Goal: Contribute content

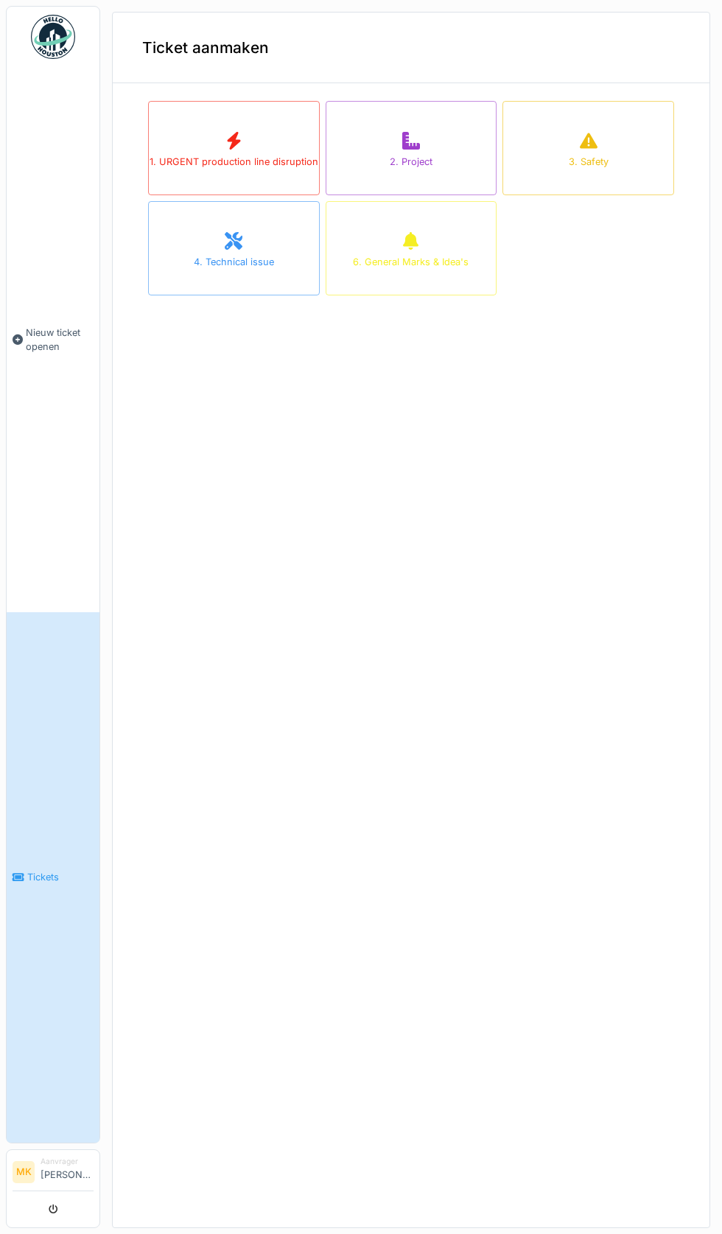
click at [238, 152] on div at bounding box center [233, 141] width 15 height 27
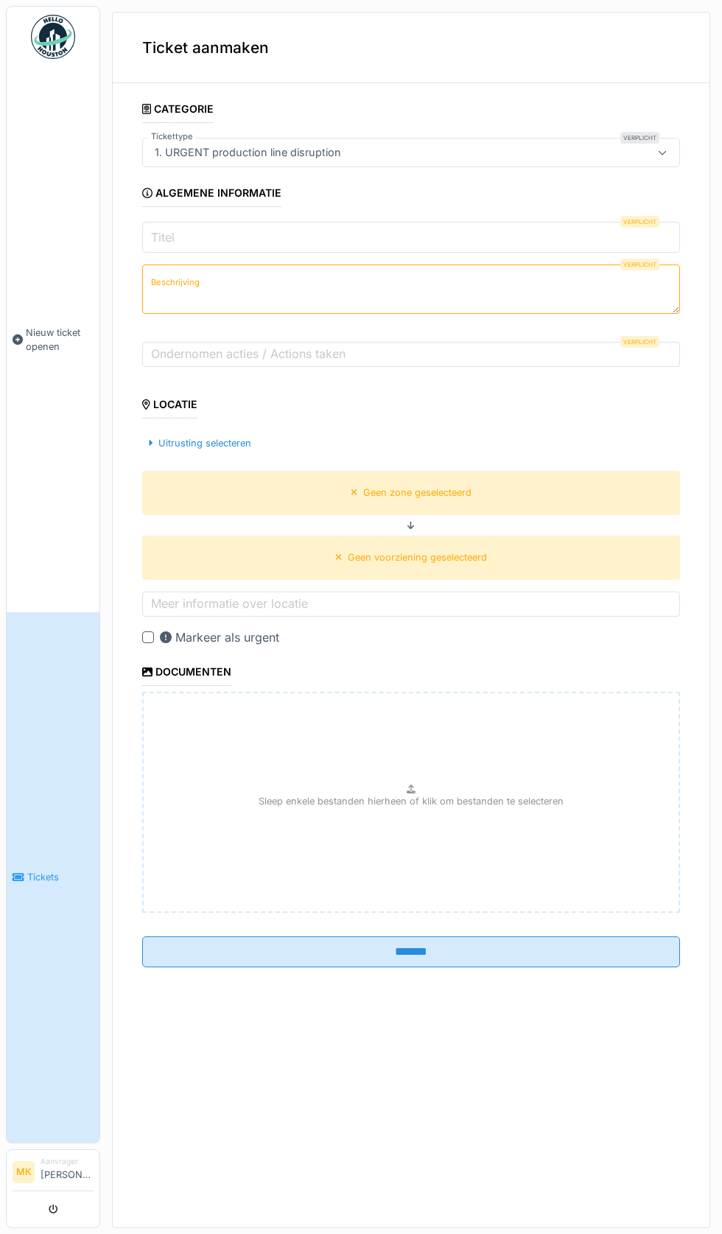
click at [182, 235] on input "Titel" at bounding box center [411, 237] width 538 height 31
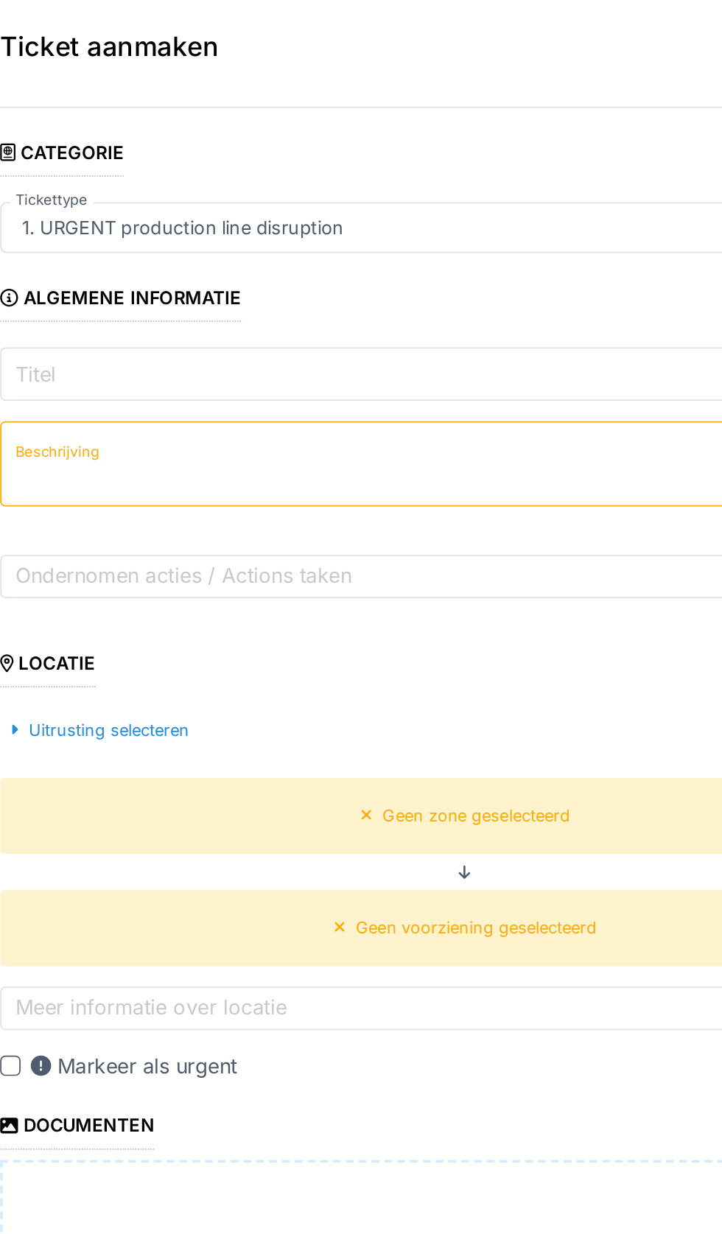
click at [215, 228] on input "Titel" at bounding box center [411, 237] width 538 height 31
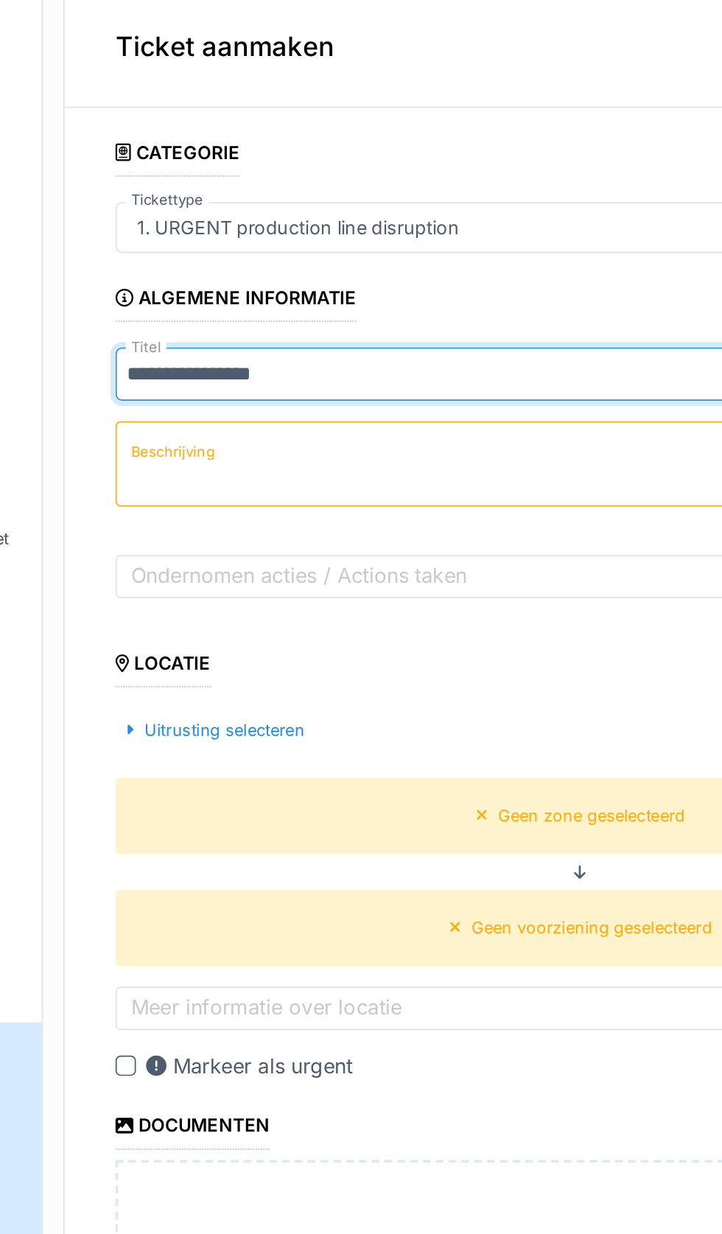
type input "**********"
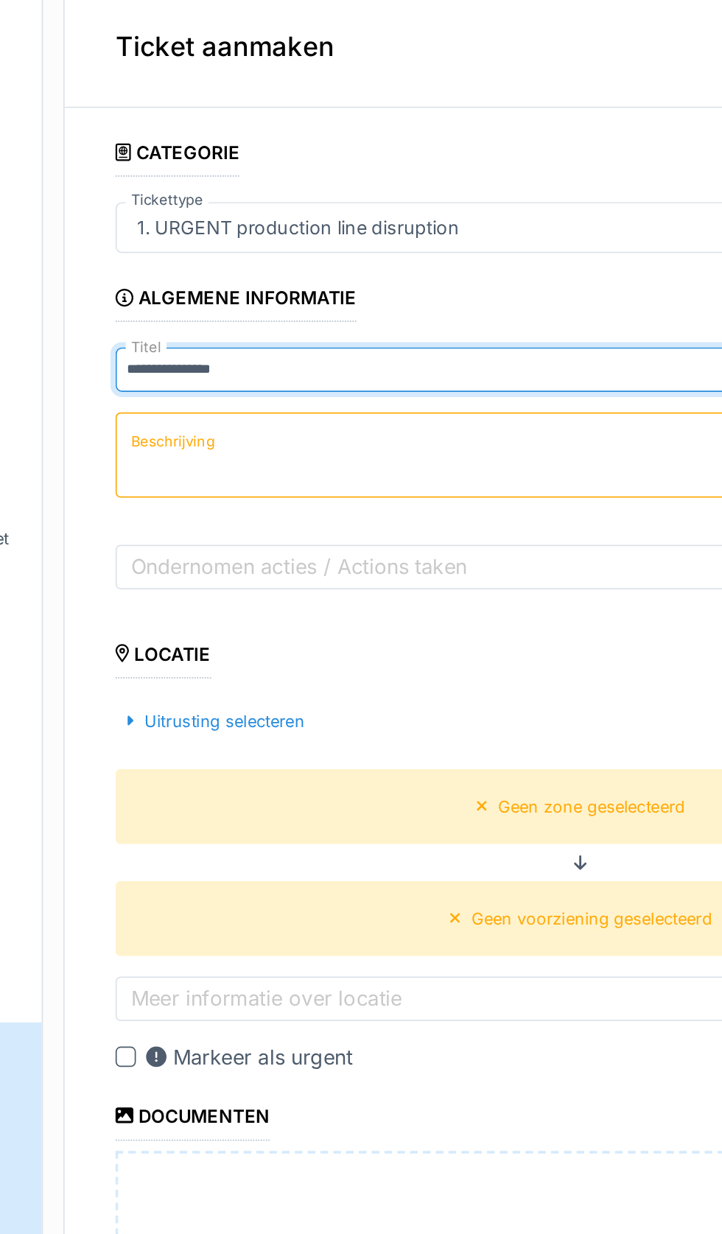
click at [176, 286] on label "Beschrijving" at bounding box center [175, 276] width 55 height 18
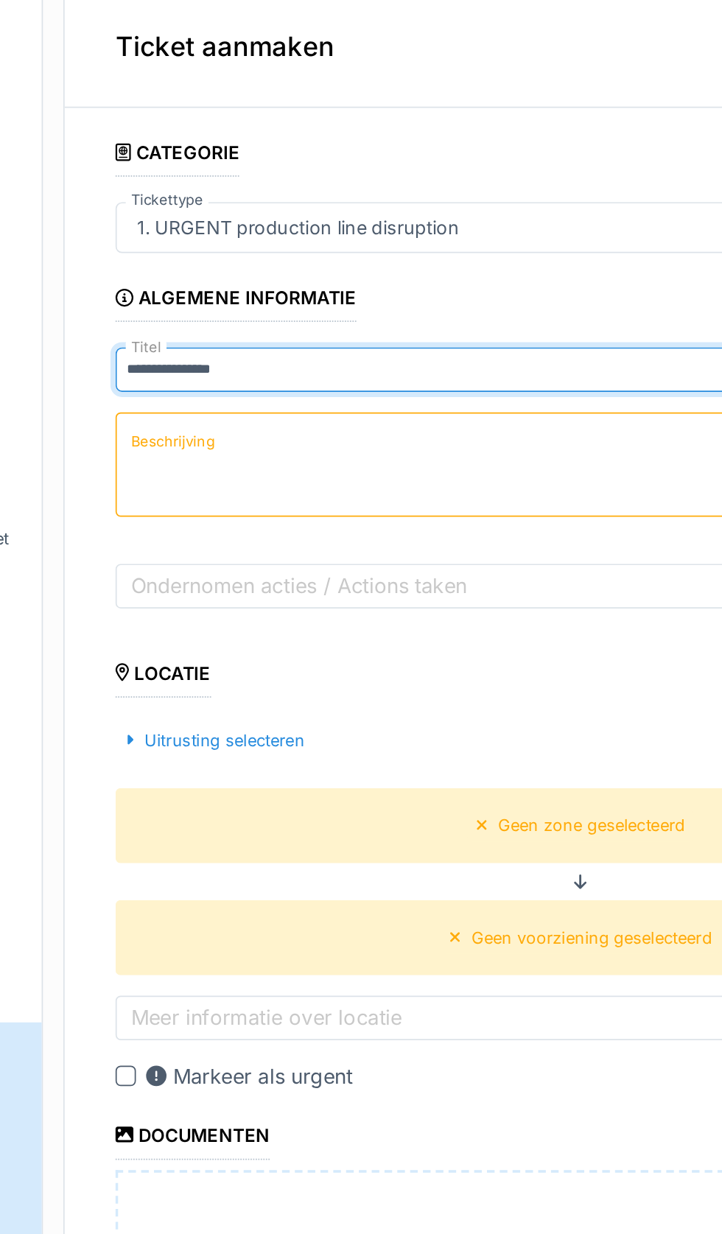
click at [176, 287] on textarea "Beschrijving" at bounding box center [411, 289] width 538 height 60
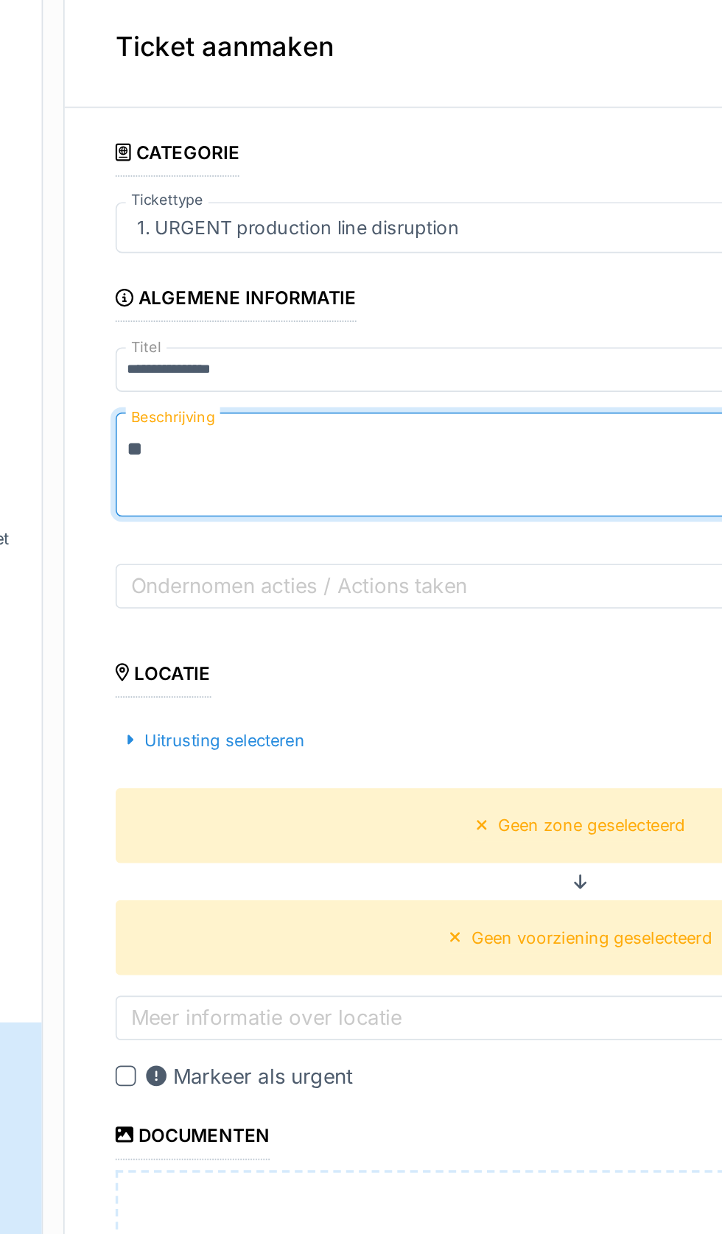
type textarea "*"
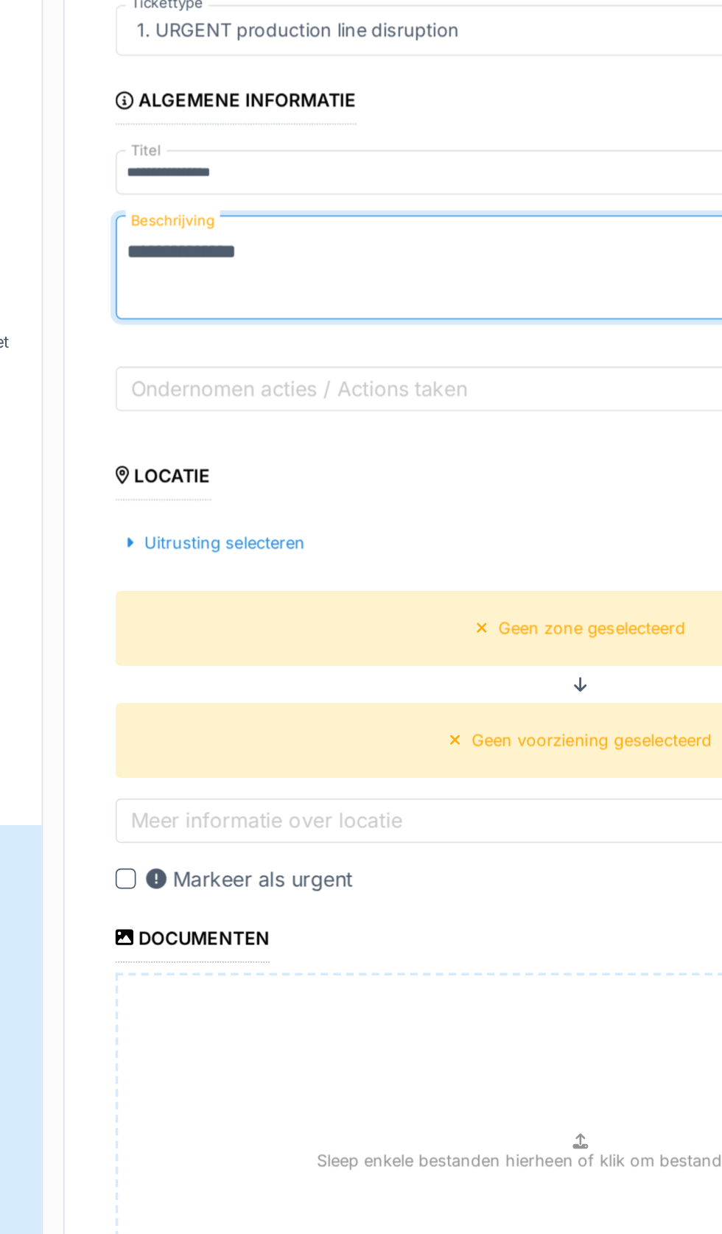
type textarea "**********"
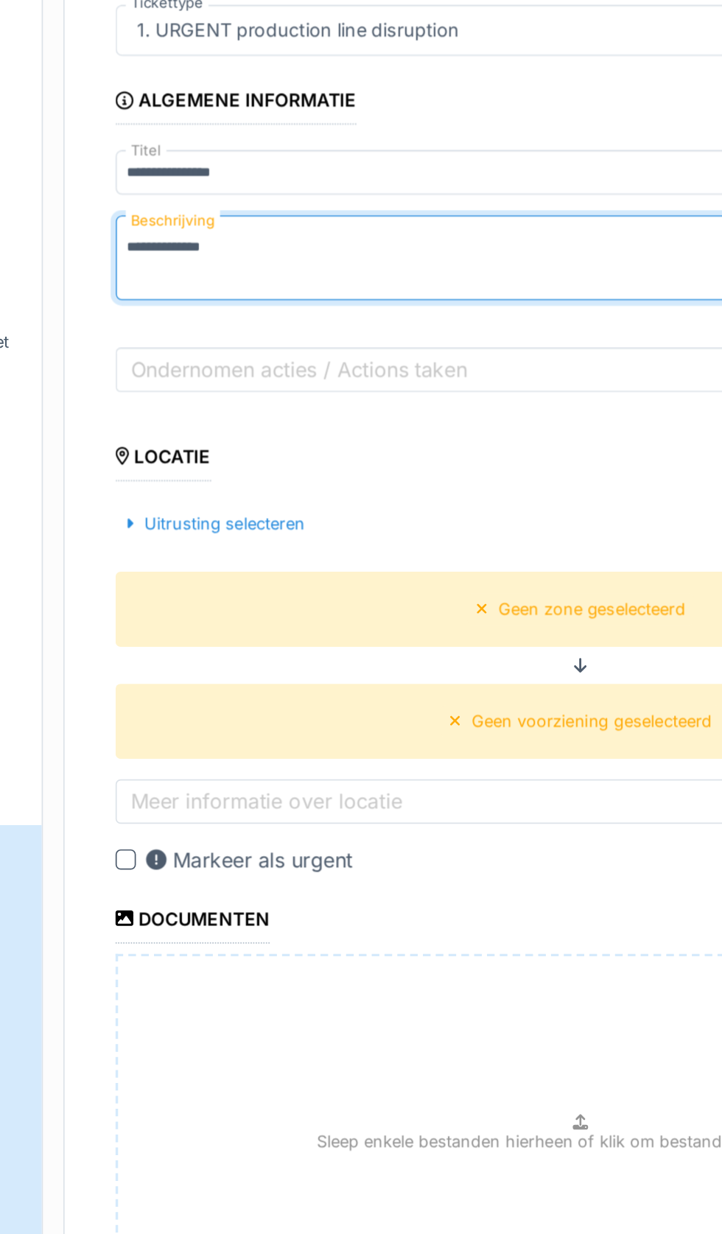
click at [175, 354] on label "Ondernomen acties / Actions taken" at bounding box center [248, 349] width 200 height 18
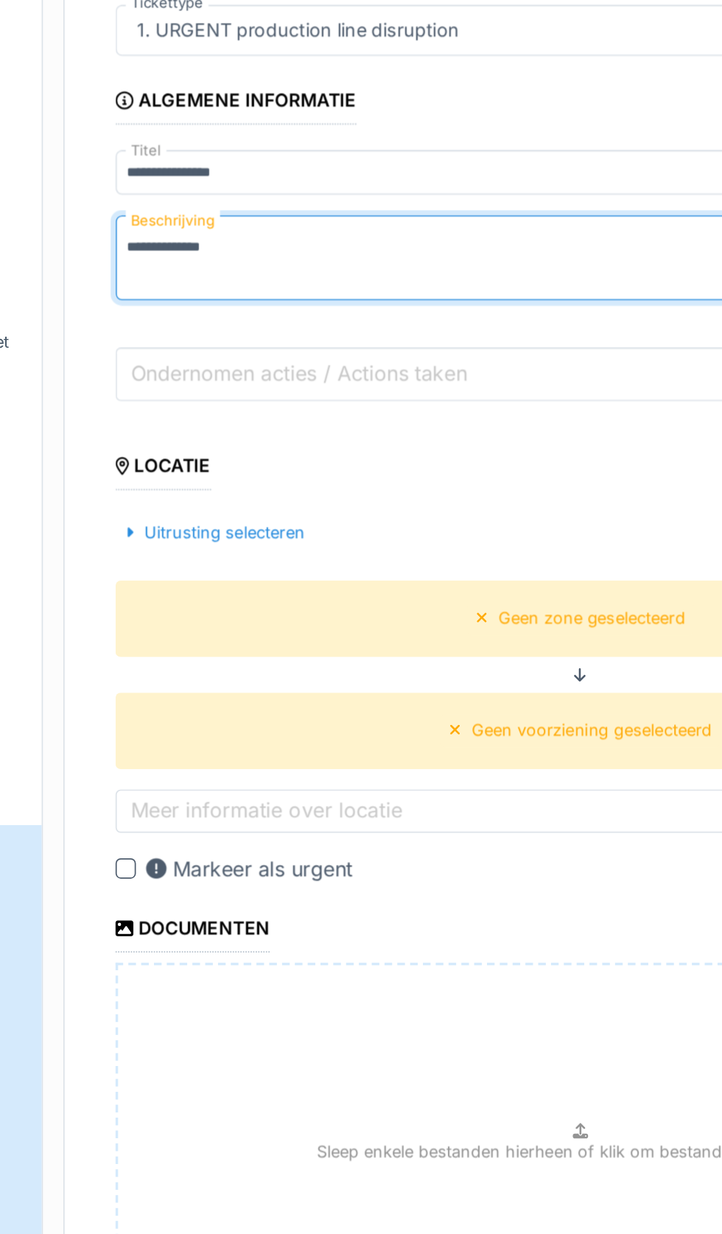
click at [175, 354] on input "Ondernomen acties / Actions taken" at bounding box center [411, 351] width 538 height 31
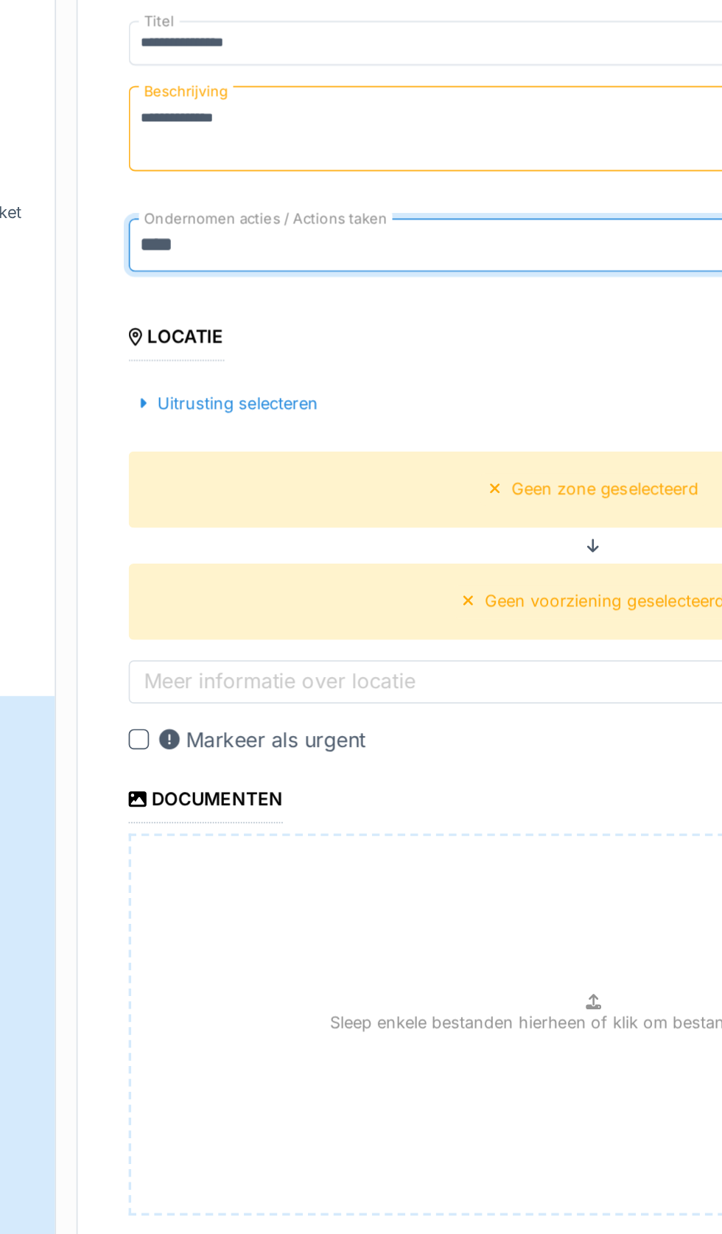
type input "****"
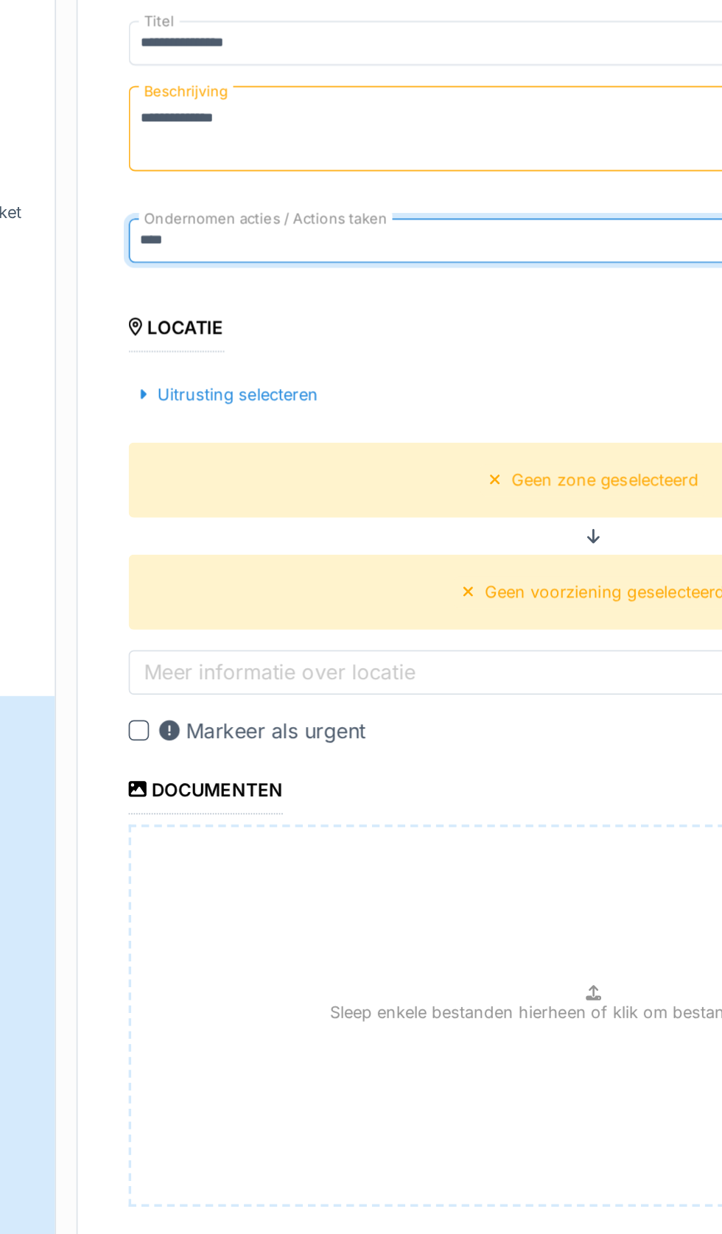
click at [186, 438] on div "Uitrusting selecteren" at bounding box center [199, 438] width 115 height 20
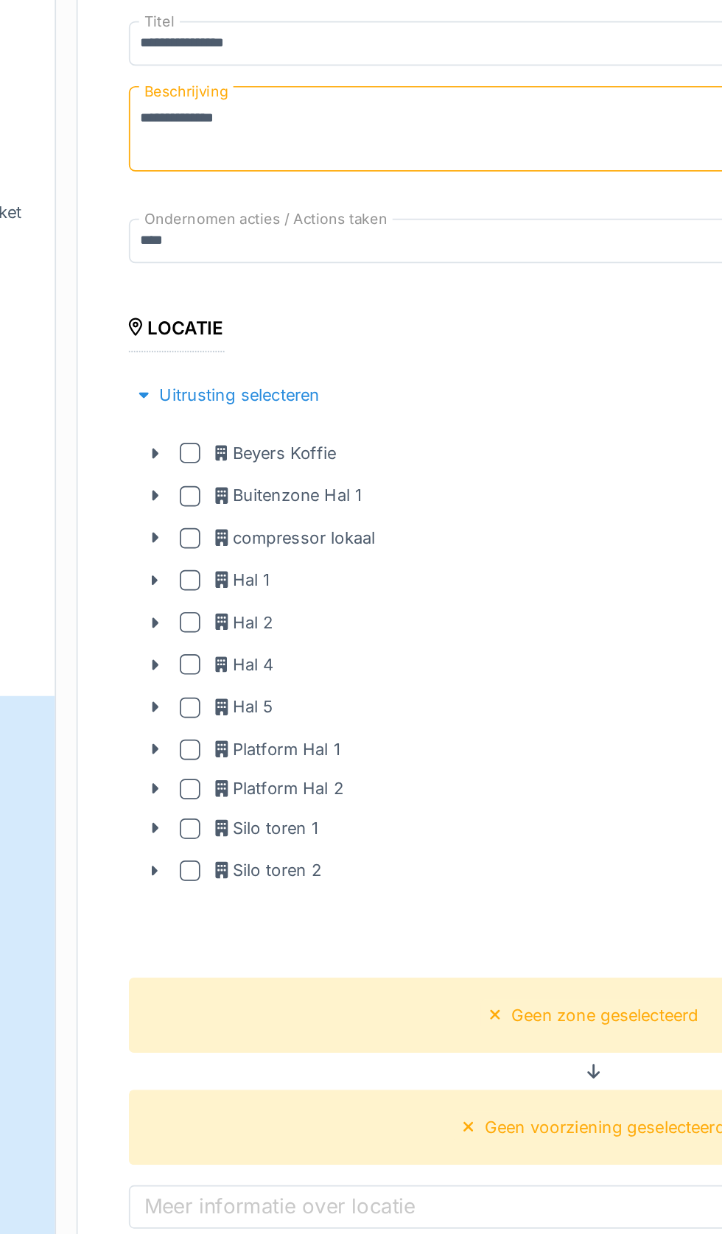
click at [161, 570] on icon at bounding box center [157, 570] width 12 height 10
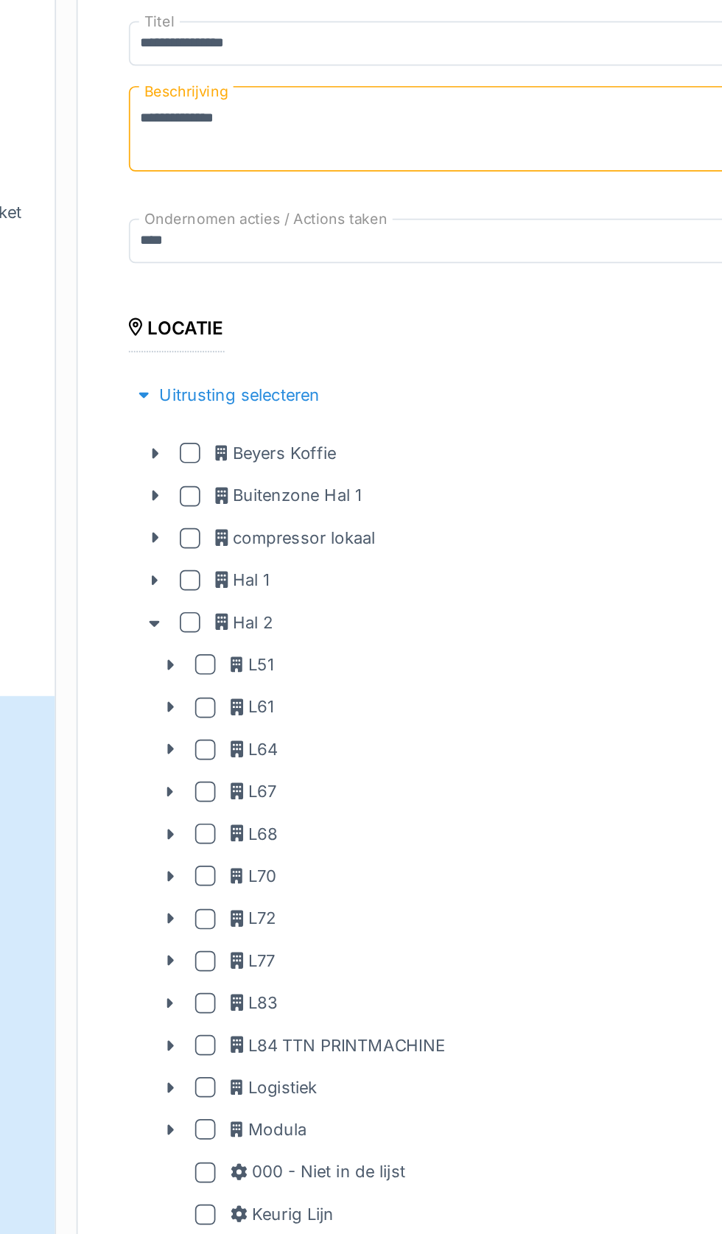
click at [166, 762] on icon at bounding box center [166, 765] width 4 height 6
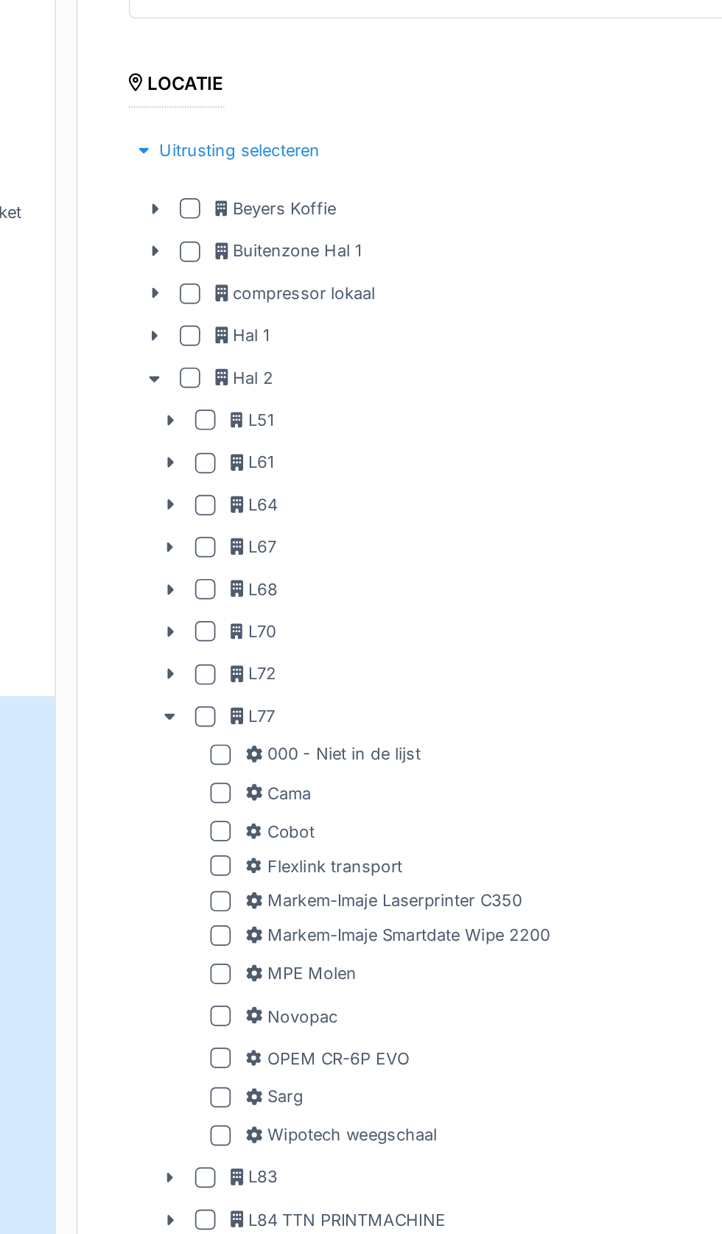
scroll to position [147, 0]
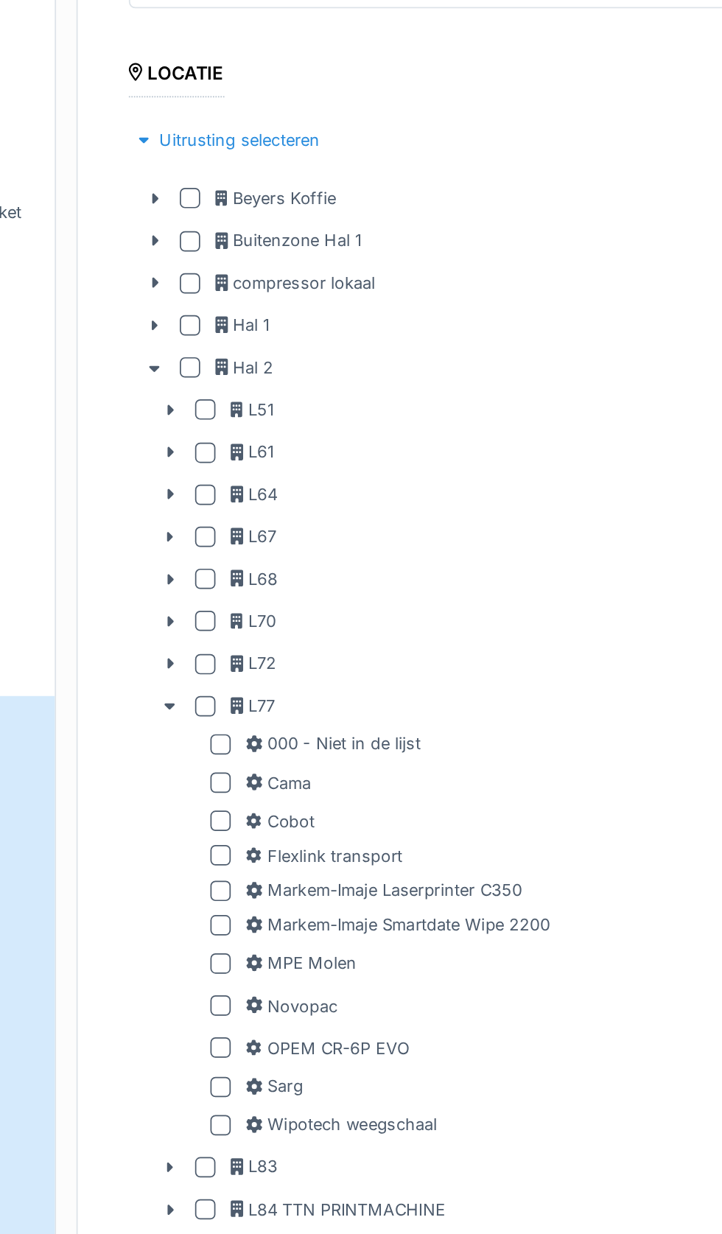
click at [194, 787] on div at bounding box center [195, 791] width 12 height 12
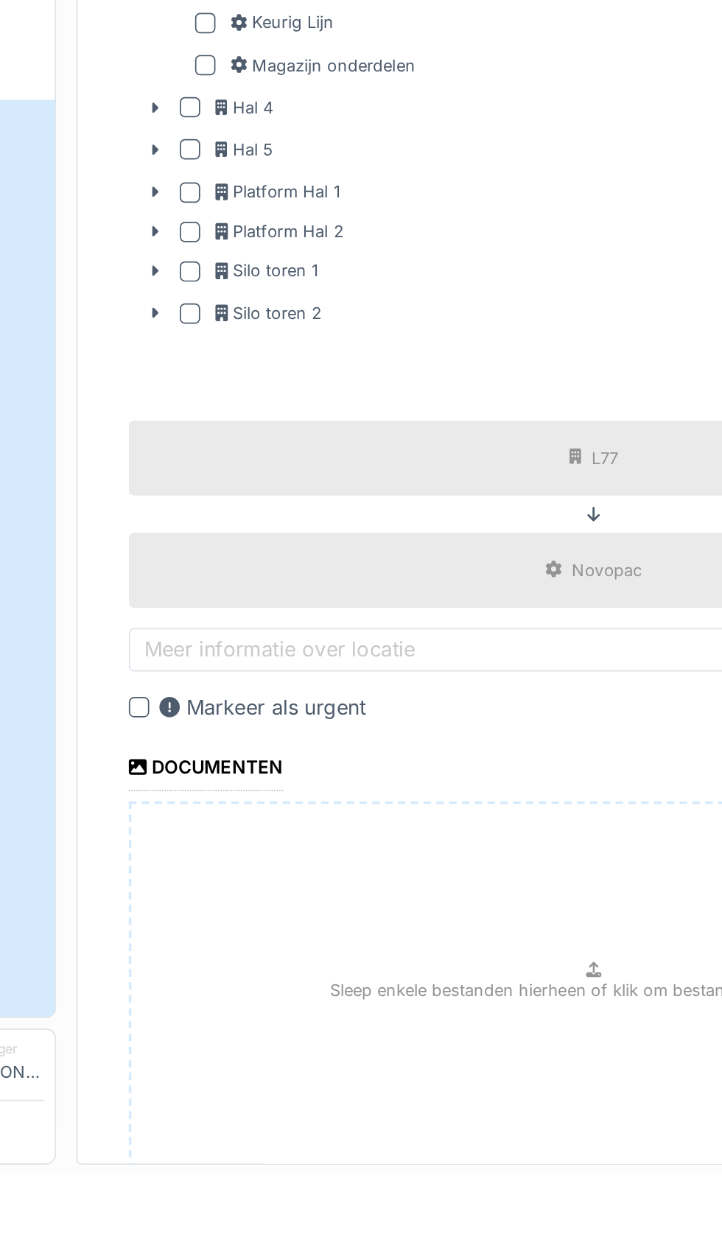
scroll to position [0, 0]
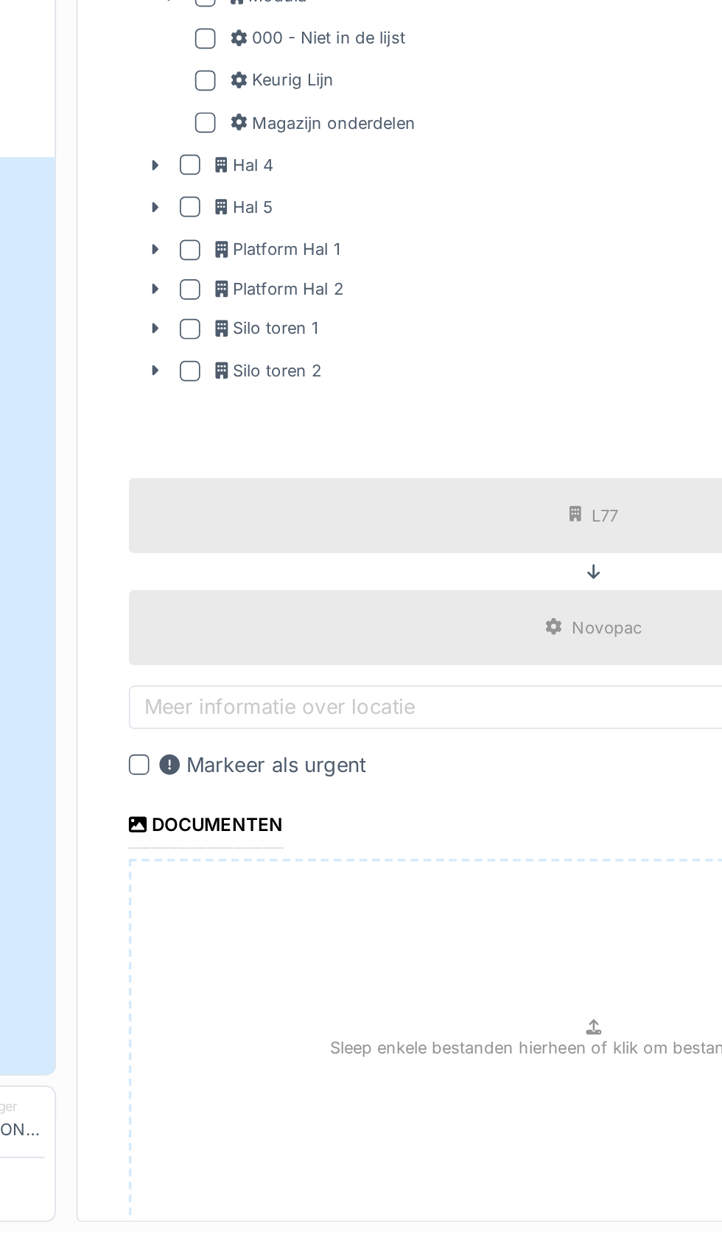
scroll to position [91, 0]
